Goal: Transaction & Acquisition: Purchase product/service

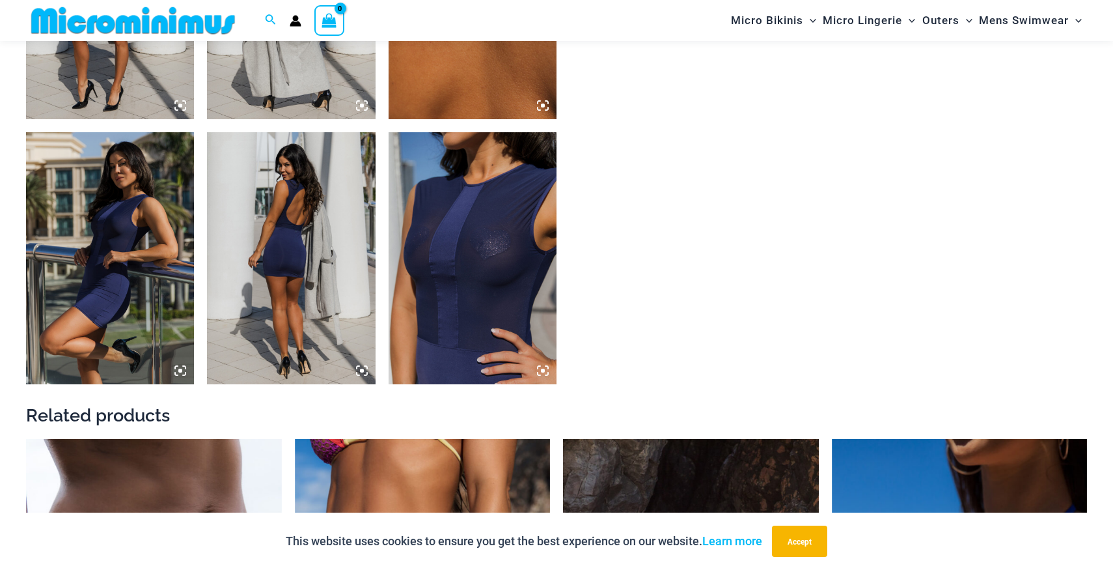
scroll to position [1302, 0]
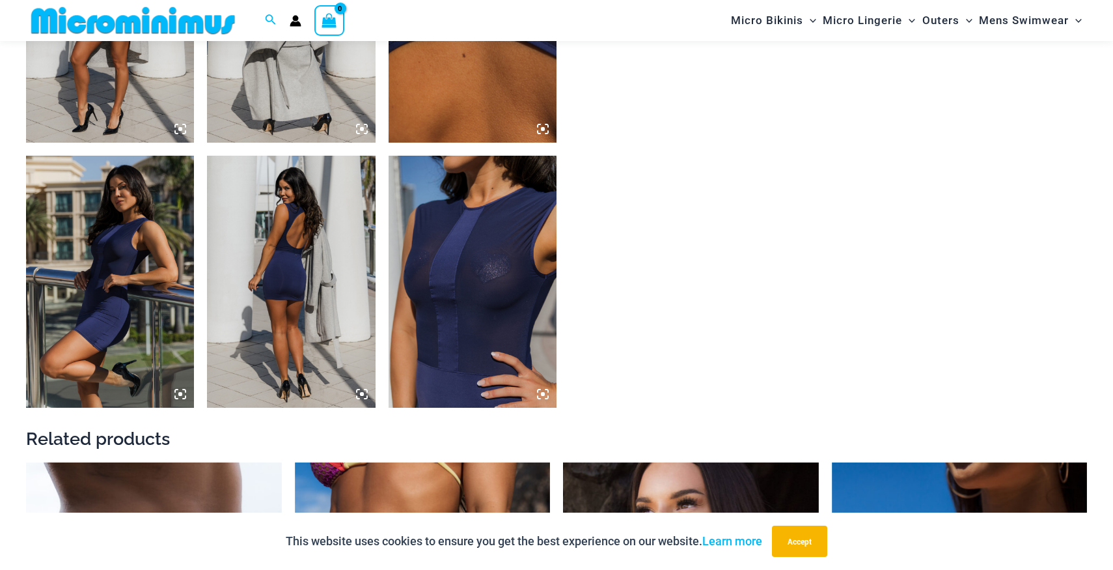
click at [488, 254] on img at bounding box center [473, 282] width 168 height 252
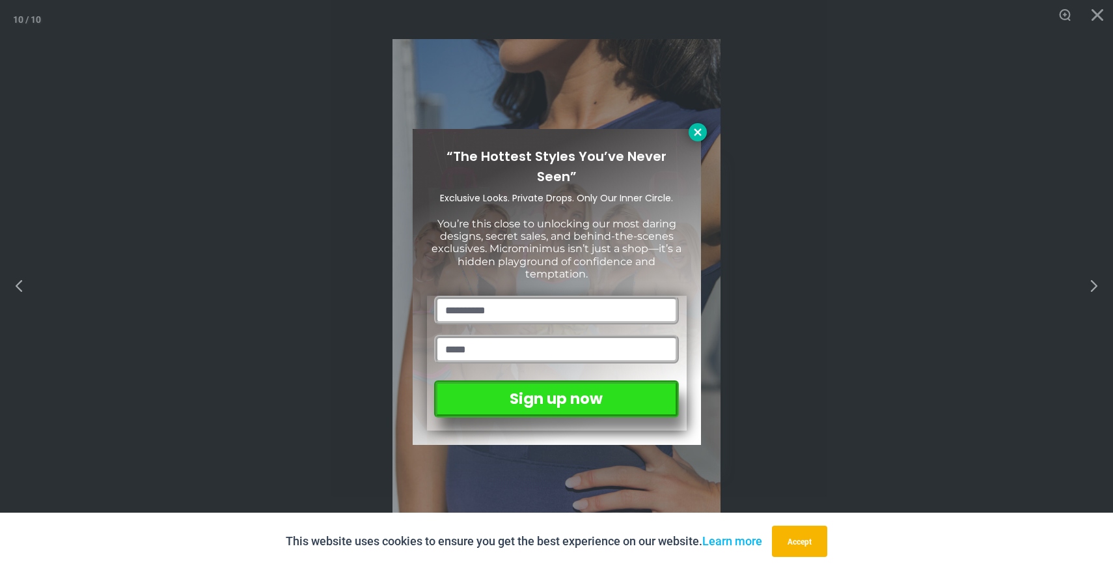
click at [695, 131] on icon at bounding box center [698, 132] width 12 height 12
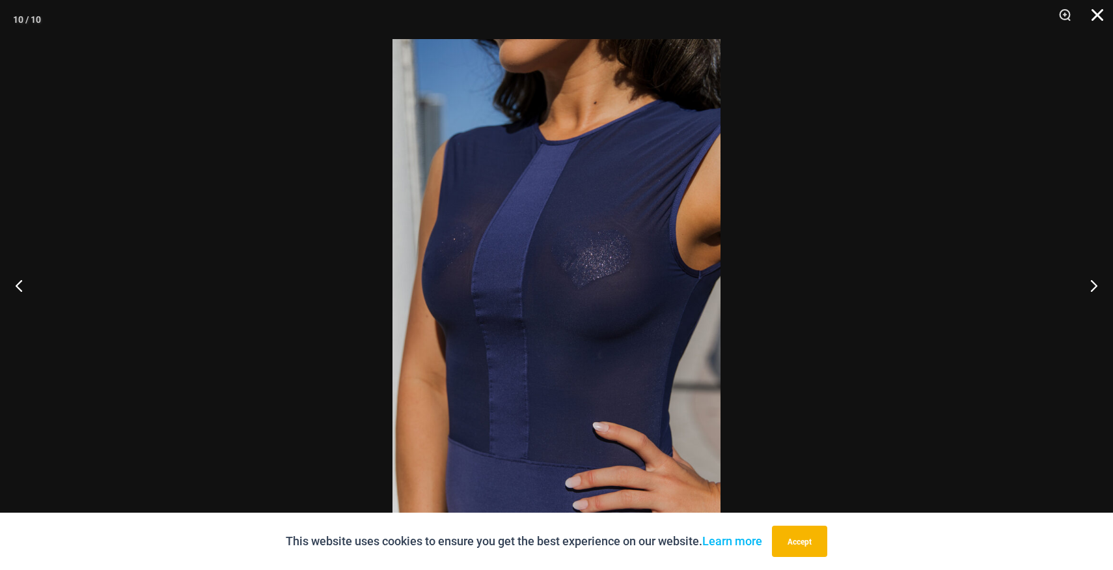
click at [1097, 15] on button "Close" at bounding box center [1093, 19] width 33 height 39
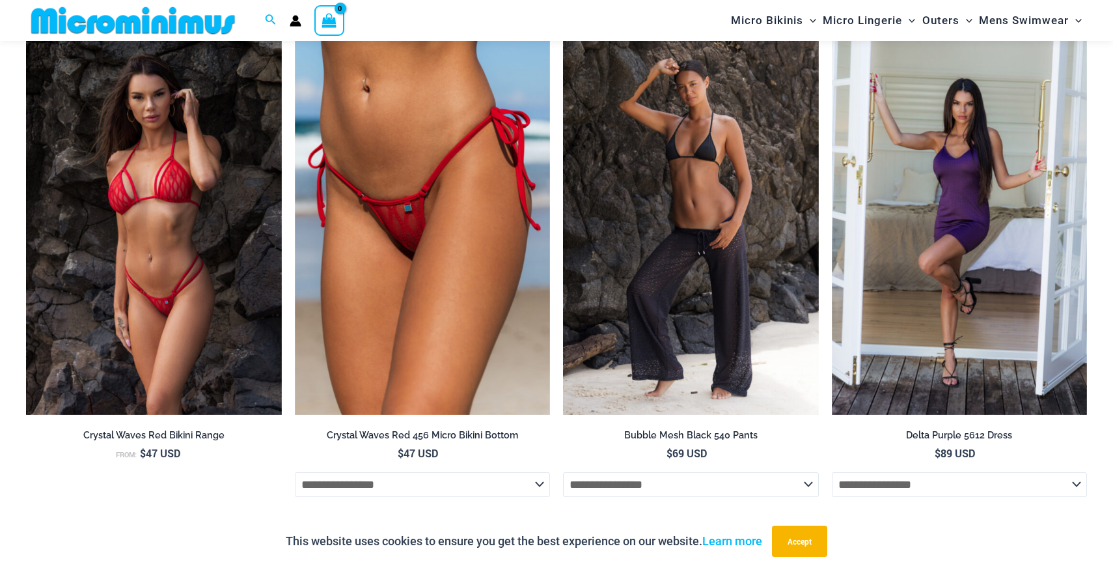
scroll to position [3517, 0]
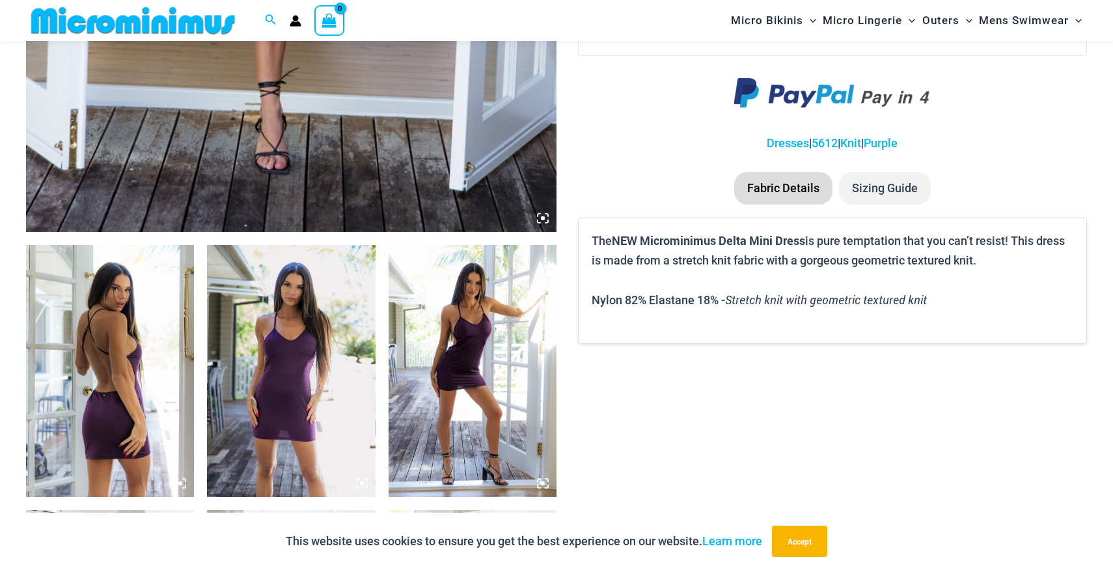
scroll to position [683, 0]
click at [299, 361] on img at bounding box center [291, 370] width 168 height 252
